Goal: Task Accomplishment & Management: Manage account settings

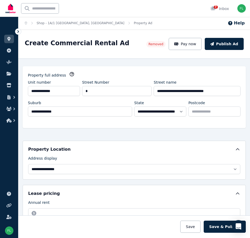
select select "***"
select select "**********"
select select "*********"
select select "**********"
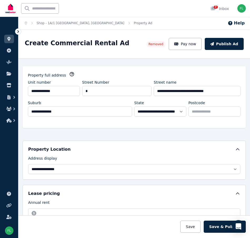
select select "**********"
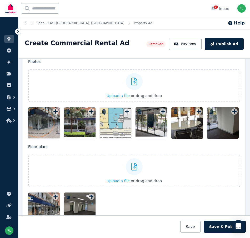
scroll to position [37, 0]
click at [222, 124] on div at bounding box center [223, 123] width 32 height 32
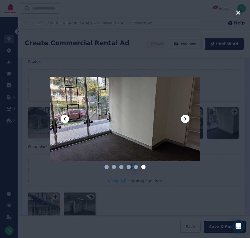
click at [183, 117] on icon at bounding box center [185, 119] width 6 height 6
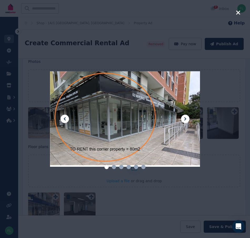
click at [183, 117] on icon at bounding box center [185, 119] width 6 height 6
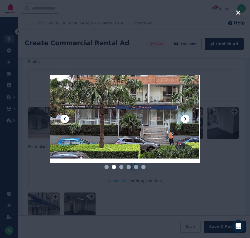
click at [183, 117] on icon at bounding box center [185, 119] width 6 height 6
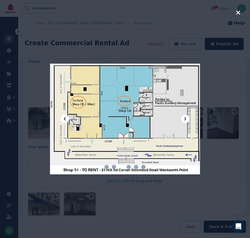
click at [183, 117] on icon at bounding box center [185, 119] width 6 height 6
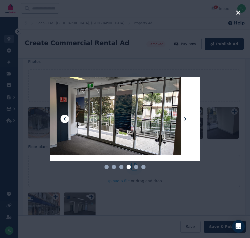
click at [183, 117] on icon at bounding box center [185, 119] width 6 height 6
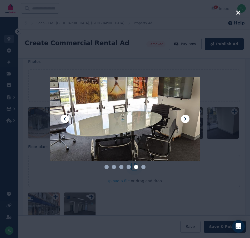
click at [183, 117] on icon at bounding box center [185, 119] width 6 height 6
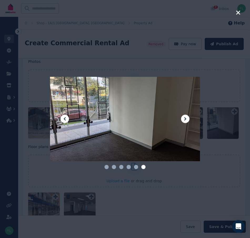
click at [183, 117] on icon at bounding box center [185, 119] width 6 height 6
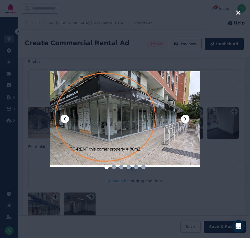
click at [64, 118] on icon at bounding box center [65, 118] width 2 height 3
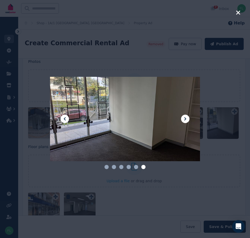
click at [64, 118] on icon at bounding box center [65, 118] width 2 height 3
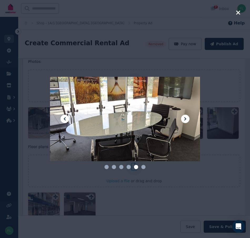
click at [64, 118] on icon at bounding box center [65, 118] width 2 height 3
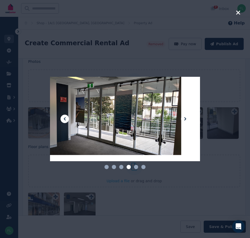
click at [64, 118] on icon at bounding box center [65, 118] width 2 height 3
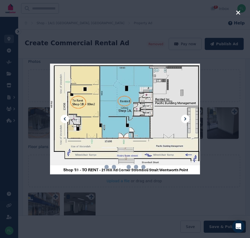
click at [64, 118] on icon at bounding box center [65, 118] width 2 height 3
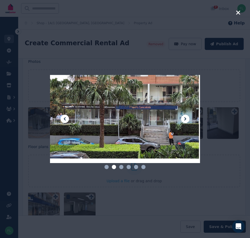
click at [186, 118] on icon at bounding box center [185, 119] width 6 height 6
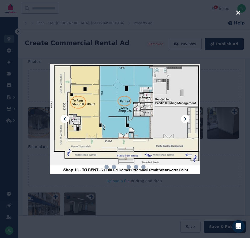
click at [65, 120] on icon at bounding box center [64, 119] width 6 height 6
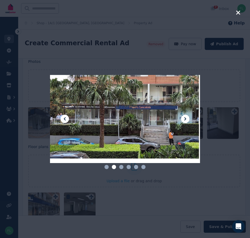
click at [65, 120] on icon at bounding box center [64, 119] width 6 height 6
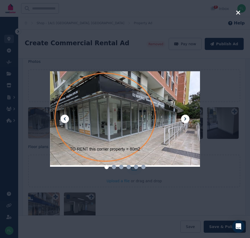
click at [65, 120] on icon at bounding box center [64, 119] width 6 height 6
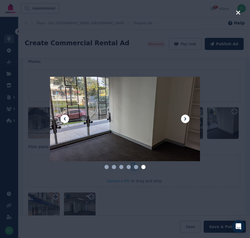
click at [65, 117] on icon at bounding box center [64, 119] width 6 height 6
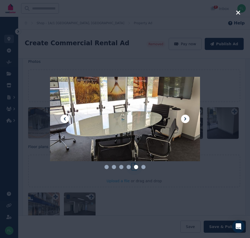
click at [65, 117] on icon at bounding box center [64, 119] width 6 height 6
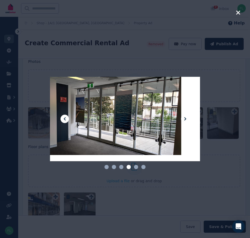
click at [65, 117] on icon at bounding box center [64, 119] width 6 height 6
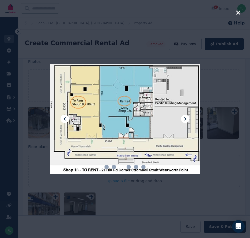
click at [65, 117] on icon at bounding box center [64, 119] width 6 height 6
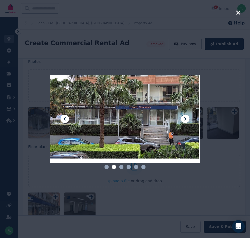
click at [65, 117] on icon at bounding box center [64, 119] width 6 height 6
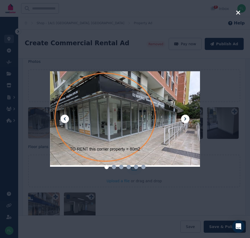
click at [65, 117] on icon at bounding box center [64, 119] width 6 height 6
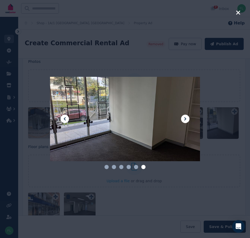
click at [184, 119] on icon at bounding box center [185, 119] width 6 height 6
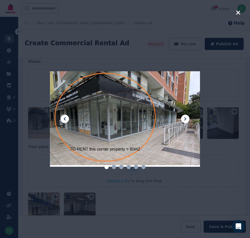
click at [184, 119] on icon at bounding box center [185, 119] width 6 height 6
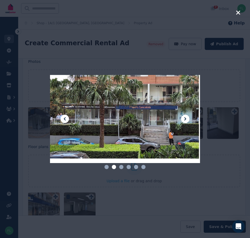
click at [184, 119] on icon at bounding box center [185, 119] width 6 height 6
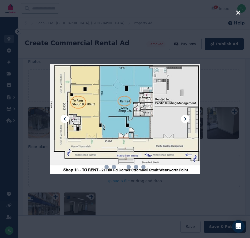
click at [184, 119] on icon at bounding box center [185, 119] width 6 height 6
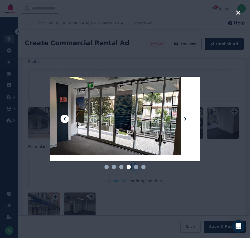
click at [184, 119] on icon at bounding box center [185, 119] width 6 height 6
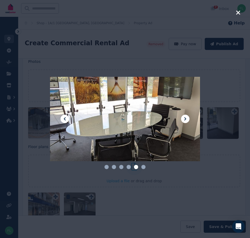
click at [184, 119] on icon at bounding box center [185, 119] width 6 height 6
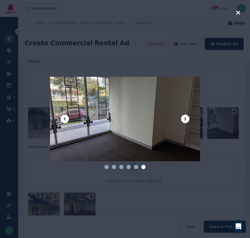
click at [184, 119] on icon at bounding box center [185, 119] width 6 height 6
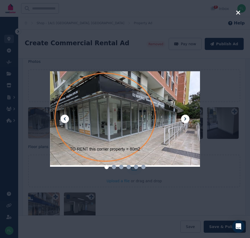
click at [186, 118] on icon at bounding box center [185, 119] width 6 height 6
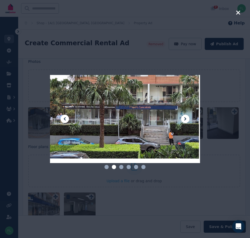
click at [186, 118] on icon at bounding box center [185, 119] width 6 height 6
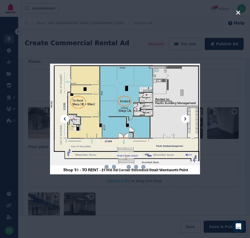
click at [186, 118] on icon at bounding box center [185, 119] width 6 height 6
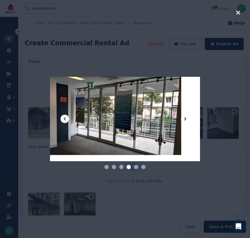
click at [237, 11] on icon "button" at bounding box center [237, 12] width 5 height 6
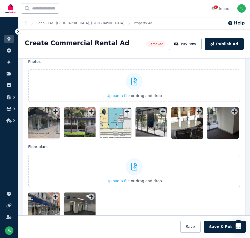
click at [44, 207] on div at bounding box center [44, 208] width 32 height 32
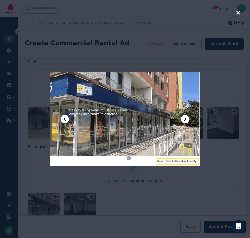
click at [135, 197] on div at bounding box center [125, 119] width 150 height 238
click at [186, 119] on icon at bounding box center [185, 119] width 6 height 6
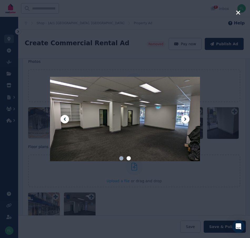
click at [186, 119] on icon at bounding box center [185, 119] width 6 height 6
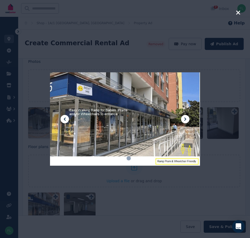
click at [127, 198] on div at bounding box center [125, 119] width 150 height 238
click at [238, 11] on icon "button" at bounding box center [237, 12] width 5 height 6
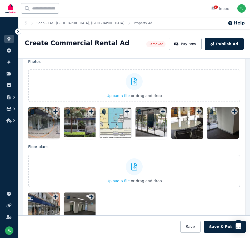
click at [77, 123] on div at bounding box center [80, 123] width 32 height 32
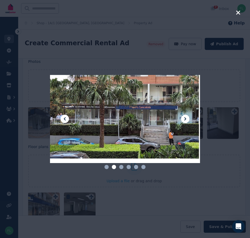
click at [150, 205] on div at bounding box center [125, 119] width 150 height 238
click at [236, 13] on icon "button" at bounding box center [237, 12] width 5 height 6
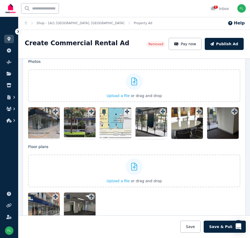
drag, startPoint x: 78, startPoint y: 124, endPoint x: 46, endPoint y: 126, distance: 32.4
click at [46, 126] on div at bounding box center [134, 123] width 212 height 32
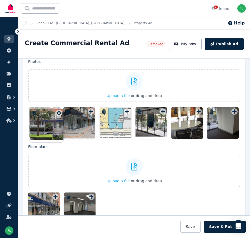
drag, startPoint x: 91, startPoint y: 112, endPoint x: 58, endPoint y: 109, distance: 32.4
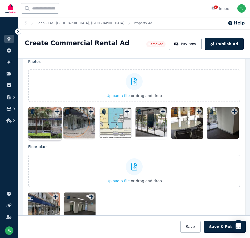
click at [58, 109] on div "Photos Upload a file or drag and drop To pick up a draggable item, press the sp…" at bounding box center [134, 99] width 212 height 80
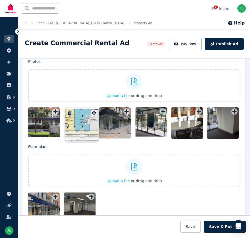
drag, startPoint x: 126, startPoint y: 112, endPoint x: 94, endPoint y: 109, distance: 32.5
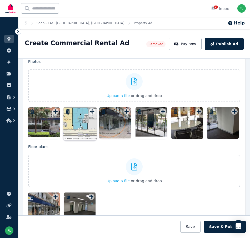
click at [94, 109] on div "Photos Upload a file or drag and drop To pick up a draggable item, press the sp…" at bounding box center [134, 99] width 212 height 80
click at [221, 126] on div at bounding box center [223, 123] width 32 height 32
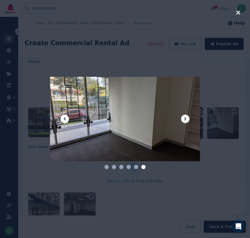
click at [237, 12] on icon "button" at bounding box center [238, 13] width 4 height 4
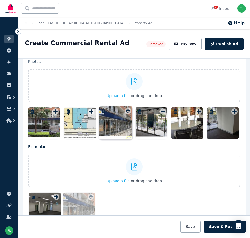
drag, startPoint x: 55, startPoint y: 198, endPoint x: 127, endPoint y: 107, distance: 115.4
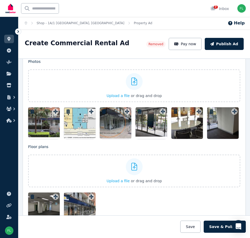
drag, startPoint x: 220, startPoint y: 117, endPoint x: 230, endPoint y: 111, distance: 11.2
click at [232, 111] on icon at bounding box center [234, 111] width 4 height 4
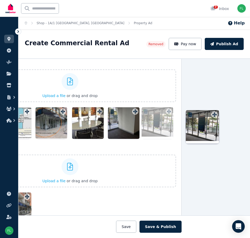
scroll to position [631, 71]
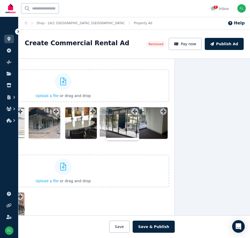
drag, startPoint x: 162, startPoint y: 113, endPoint x: 135, endPoint y: 109, distance: 27.2
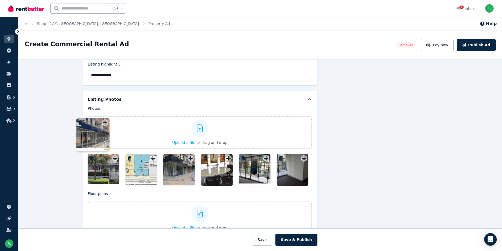
scroll to position [585, 60]
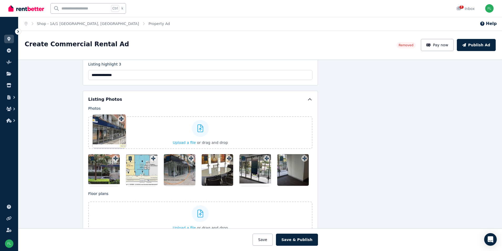
drag, startPoint x: 141, startPoint y: 147, endPoint x: 121, endPoint y: 116, distance: 36.5
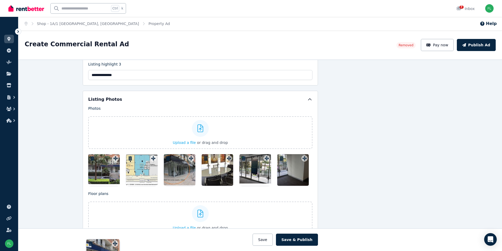
click at [121, 191] on div "Floor plans Upload a file or drag and drop Uploaded " Shop and Ramps.jpeg " Upl…" at bounding box center [200, 231] width 224 height 80
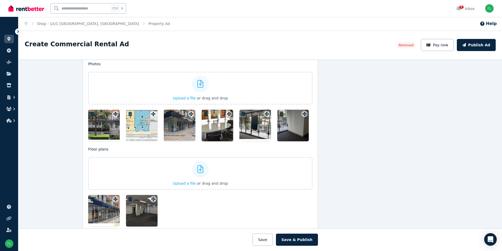
scroll to position [664, 60]
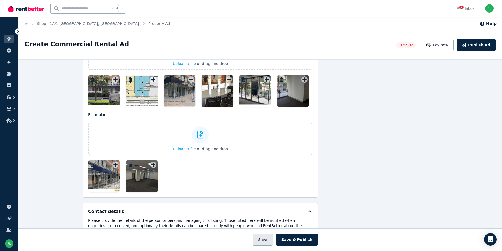
click at [249, 238] on button "Save" at bounding box center [263, 239] width 20 height 12
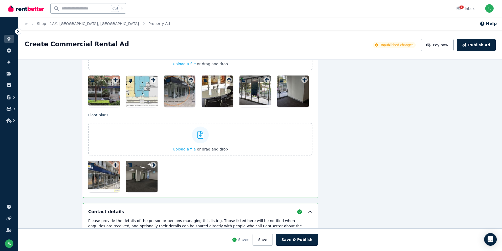
scroll to position [705, 60]
click at [249, 80] on div "Photos Upload a file or drag and drop To pick up a draggable item, press the sp…" at bounding box center [200, 67] width 224 height 80
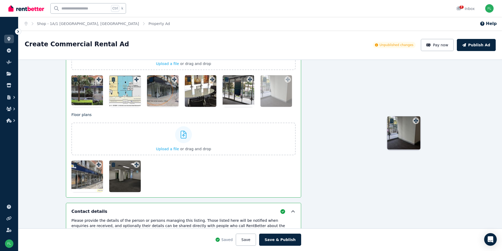
drag, startPoint x: 304, startPoint y: 80, endPoint x: 416, endPoint y: 117, distance: 118.6
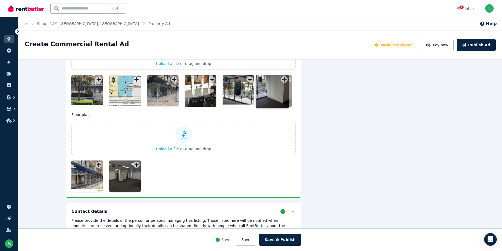
click at [249, 107] on div "Photos Upload a file or drag and drop To pick up a draggable item, press the sp…" at bounding box center [183, 67] width 224 height 80
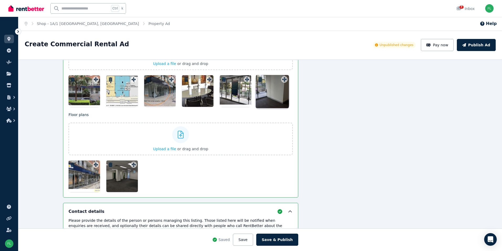
click at [249, 79] on div "Photos Upload a file or drag and drop To pick up a draggable item, press the sp…" at bounding box center [181, 67] width 224 height 80
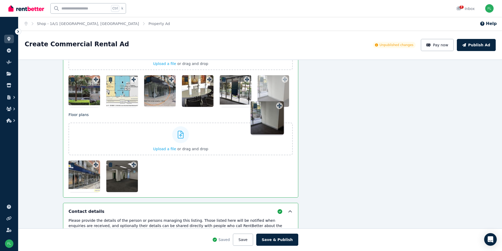
drag, startPoint x: 284, startPoint y: 79, endPoint x: 280, endPoint y: 101, distance: 22.2
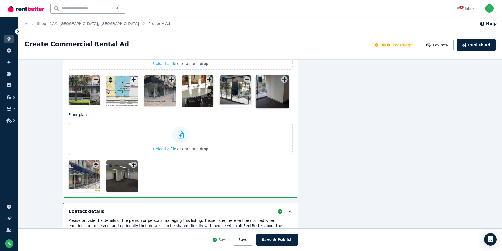
click at [249, 101] on div "Photos Upload a file or drag and drop To pick up a draggable item, press the sp…" at bounding box center [181, 67] width 224 height 80
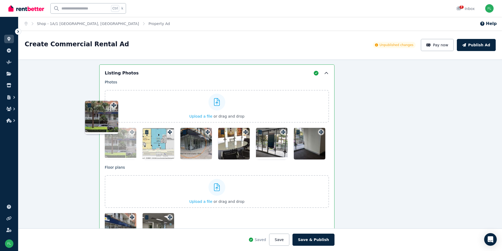
scroll to position [652, 43]
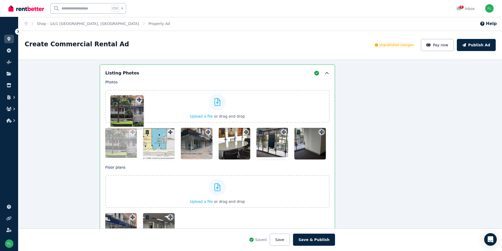
drag, startPoint x: 94, startPoint y: 135, endPoint x: 139, endPoint y: 98, distance: 57.9
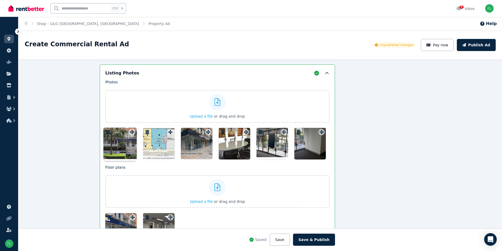
click at [139, 98] on div "Photos Upload a file or drag and drop To pick up a draggable item, press the sp…" at bounding box center [217, 119] width 224 height 80
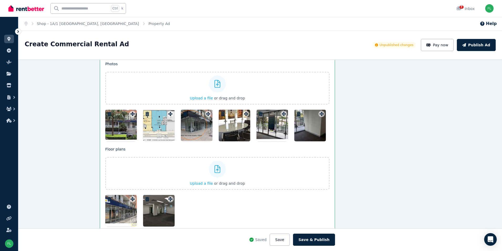
scroll to position [678, 43]
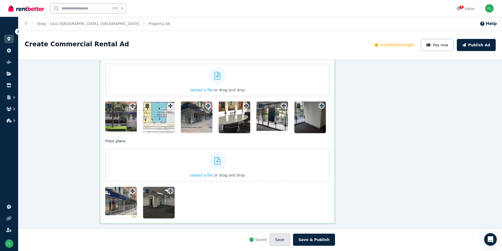
click at [249, 238] on button "Save" at bounding box center [280, 239] width 20 height 12
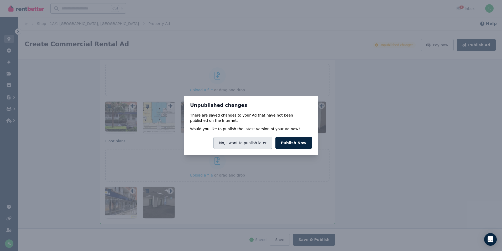
click at [249, 141] on button "No, I want to publish later" at bounding box center [243, 143] width 59 height 12
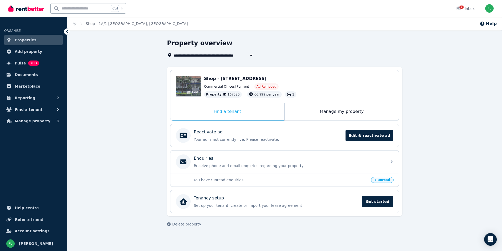
click at [196, 85] on div "Edit" at bounding box center [188, 86] width 25 height 21
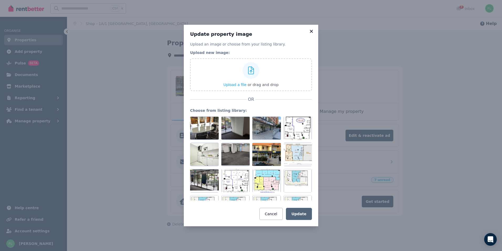
click at [312, 30] on icon at bounding box center [311, 31] width 5 height 5
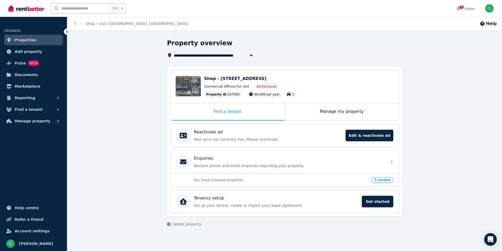
click at [193, 90] on div "Edit" at bounding box center [193, 92] width 14 height 7
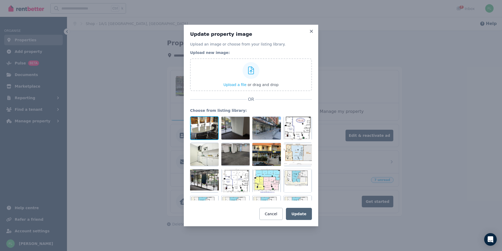
click at [207, 130] on div at bounding box center [204, 128] width 29 height 24
click at [213, 123] on div at bounding box center [215, 121] width 5 height 6
click at [232, 124] on div at bounding box center [236, 128] width 29 height 24
click at [302, 213] on button "Update" at bounding box center [299, 214] width 26 height 12
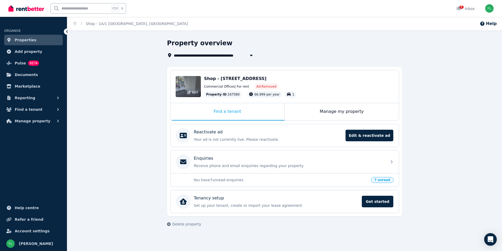
click at [191, 87] on div "Edit" at bounding box center [188, 86] width 25 height 21
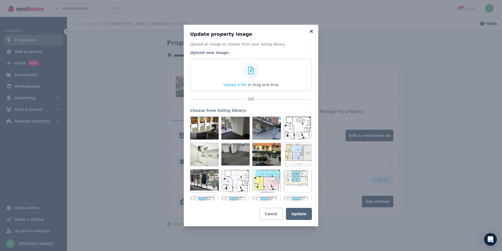
click at [311, 31] on icon at bounding box center [311, 31] width 3 height 3
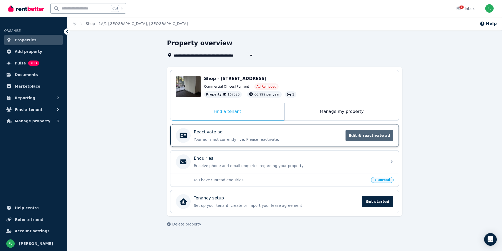
click at [373, 134] on span "Edit & reactivate ad" at bounding box center [370, 136] width 48 height 12
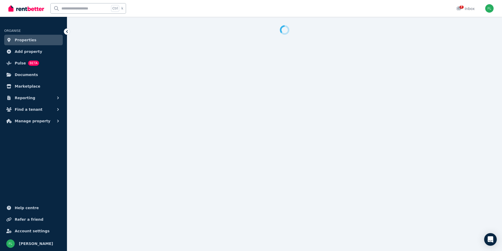
select select "***"
select select "**********"
select select "*********"
select select "**********"
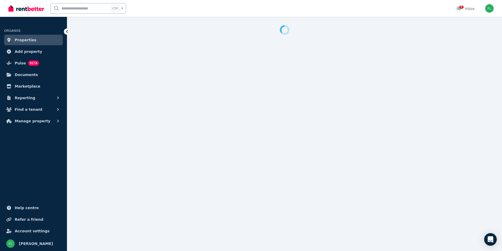
select select "**********"
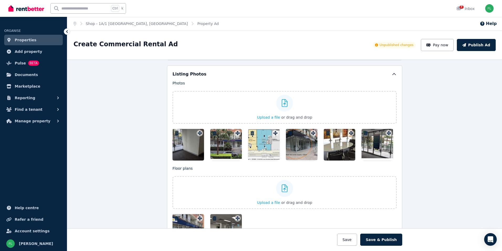
scroll to position [604, 0]
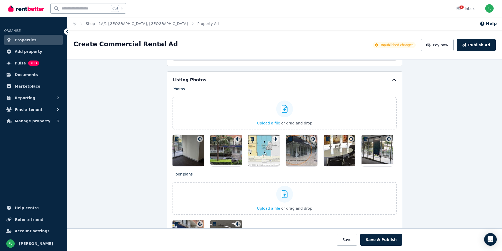
click at [224, 146] on div at bounding box center [226, 151] width 32 height 32
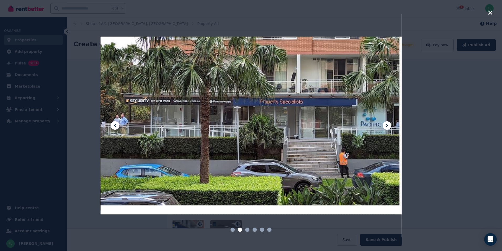
click at [491, 11] on icon "button" at bounding box center [490, 12] width 5 height 6
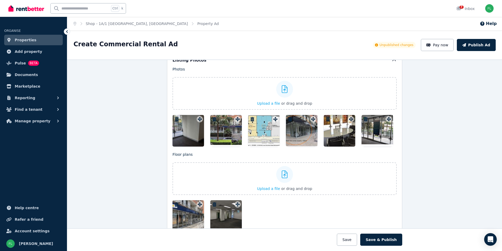
scroll to position [611, 0]
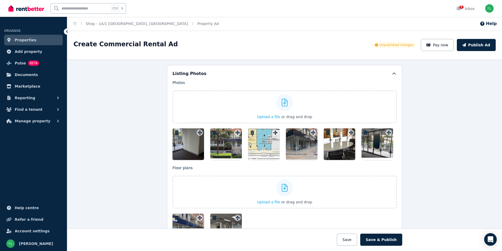
click at [186, 143] on div at bounding box center [189, 144] width 32 height 32
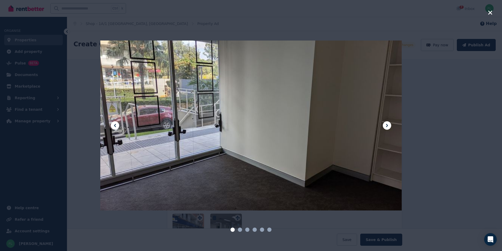
click at [490, 11] on icon "button" at bounding box center [490, 12] width 5 height 6
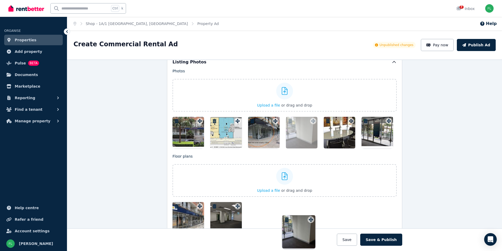
scroll to position [629, 0]
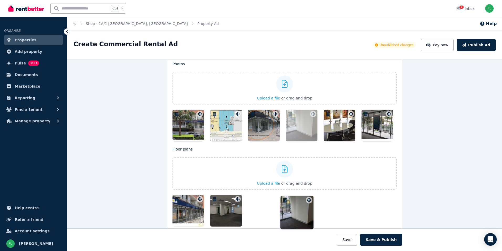
drag, startPoint x: 199, startPoint y: 134, endPoint x: 310, endPoint y: 197, distance: 127.3
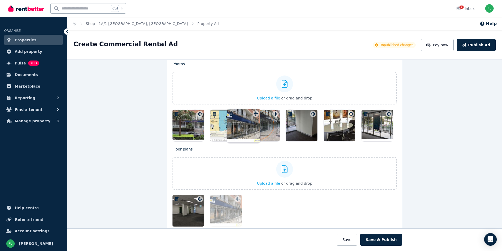
drag, startPoint x: 199, startPoint y: 200, endPoint x: 256, endPoint y: 110, distance: 106.6
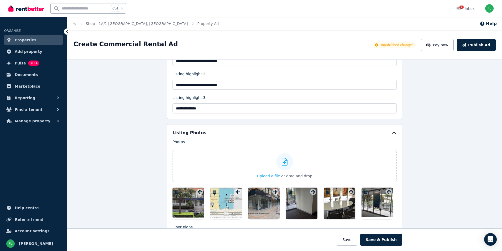
scroll to position [550, 0]
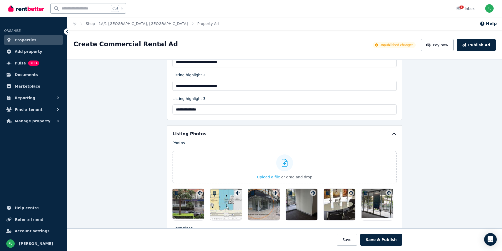
click at [388, 43] on div "Unpublished changes" at bounding box center [394, 45] width 39 height 4
click at [404, 46] on span "Unpublished changes" at bounding box center [397, 45] width 34 height 4
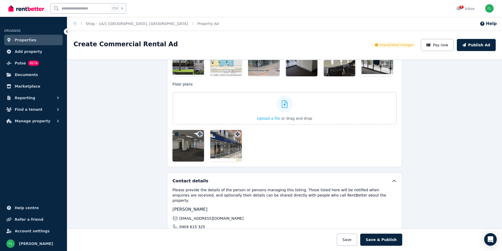
scroll to position [689, 0]
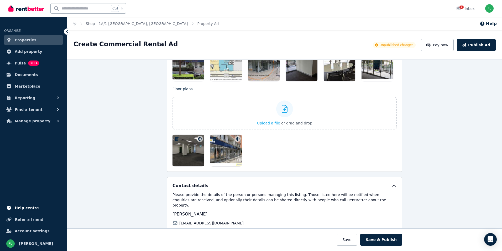
click at [25, 207] on span "Help centre" at bounding box center [27, 207] width 24 height 6
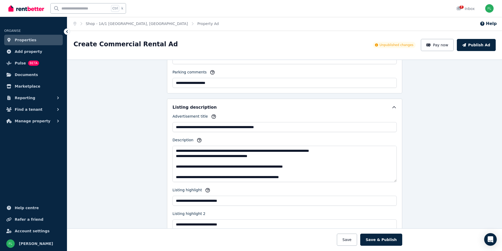
scroll to position [400, 0]
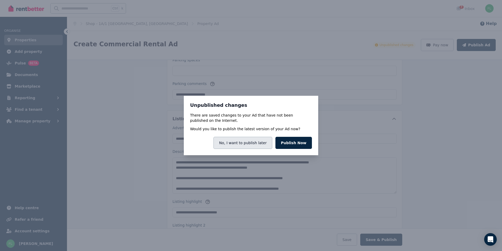
click at [249, 143] on button "No, I want to publish later" at bounding box center [243, 143] width 59 height 12
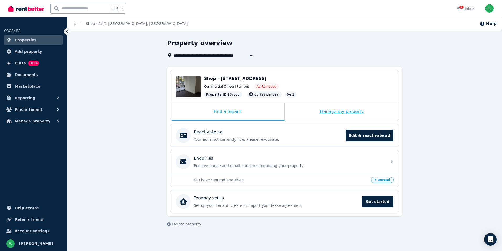
click at [343, 110] on div "Manage my property" at bounding box center [342, 111] width 114 height 17
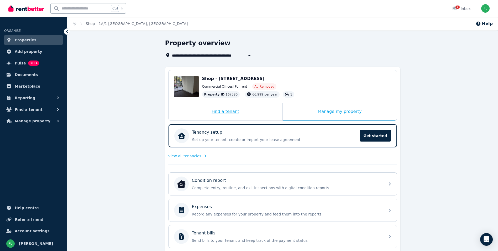
click at [232, 109] on div "Find a tenant" at bounding box center [226, 111] width 114 height 17
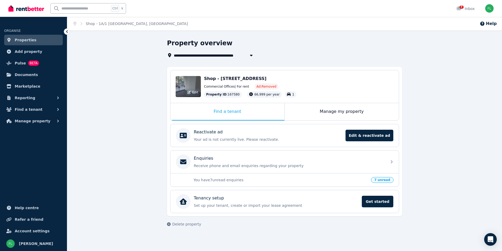
click at [194, 91] on span "Edit" at bounding box center [195, 92] width 6 height 4
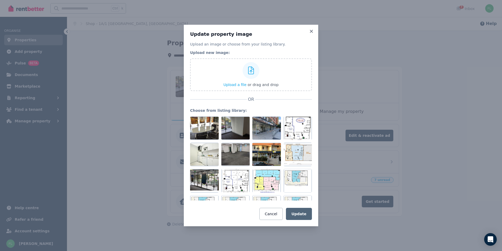
drag, startPoint x: 293, startPoint y: 129, endPoint x: 363, endPoint y: 104, distance: 73.9
click at [363, 104] on div "Update property image Upload an image or choose from your listing library. Uplo…" at bounding box center [251, 125] width 502 height 251
